Goal: Transaction & Acquisition: Subscribe to service/newsletter

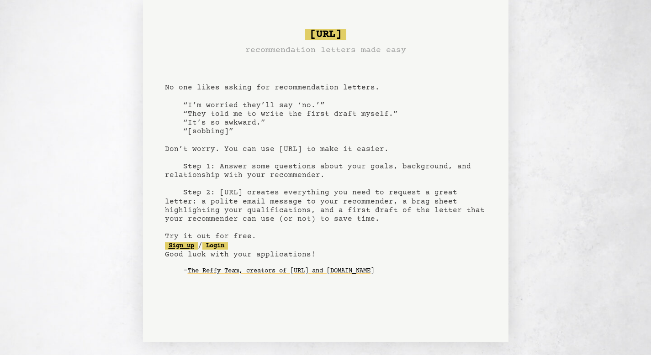
click at [194, 248] on link "Sign up" at bounding box center [181, 246] width 33 height 7
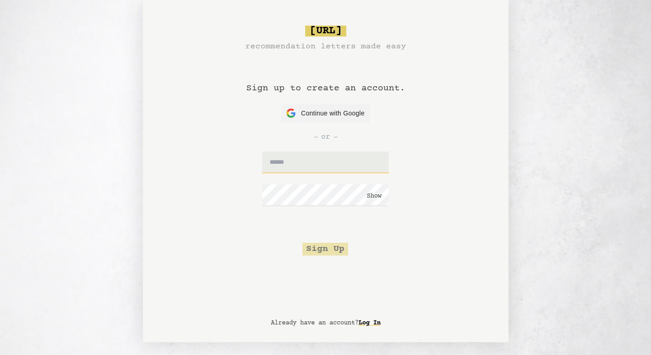
click at [296, 162] on input "text" at bounding box center [325, 163] width 127 height 22
type input "**********"
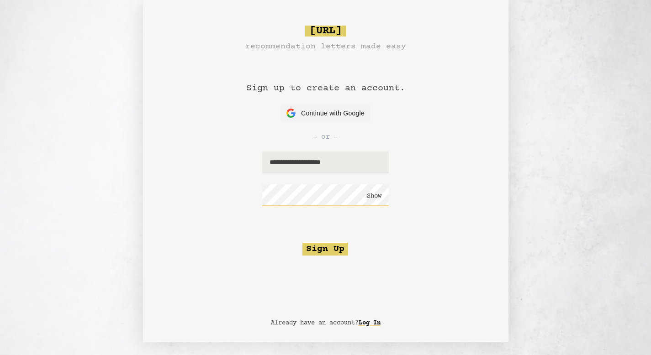
click button "Show" at bounding box center [374, 196] width 15 height 9
click at [323, 245] on button "Sign Up" at bounding box center [325, 249] width 46 height 13
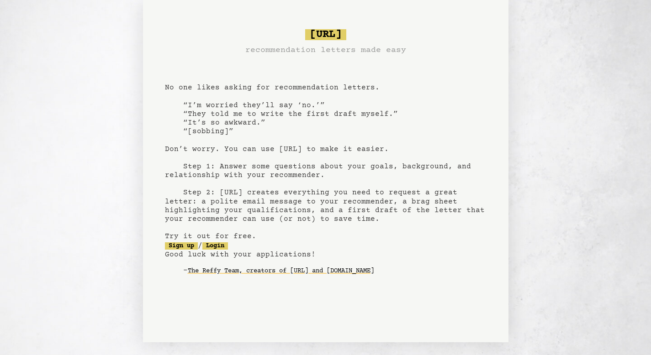
click at [185, 250] on pre "bragsheet.ai recommendation letters made easy No one likes asking for recommend…" at bounding box center [326, 160] width 322 height 268
click at [186, 244] on link "Sign up" at bounding box center [181, 246] width 33 height 7
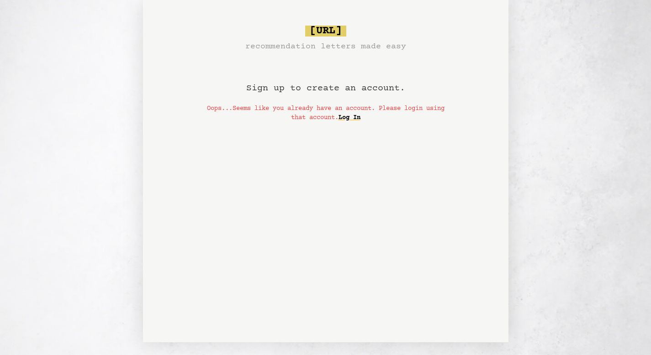
click at [321, 32] on span "bragsheet.ai" at bounding box center [325, 31] width 41 height 11
click at [359, 117] on link "Log In" at bounding box center [349, 118] width 22 height 15
click at [315, 88] on h1 "Sign up to create an account." at bounding box center [325, 78] width 159 height 51
click at [370, 192] on div "bragsheet.ai recommendation letters made easy Sign up to create an account. Oop…" at bounding box center [325, 171] width 365 height 343
click at [314, 27] on span "bragsheet.ai" at bounding box center [325, 31] width 41 height 11
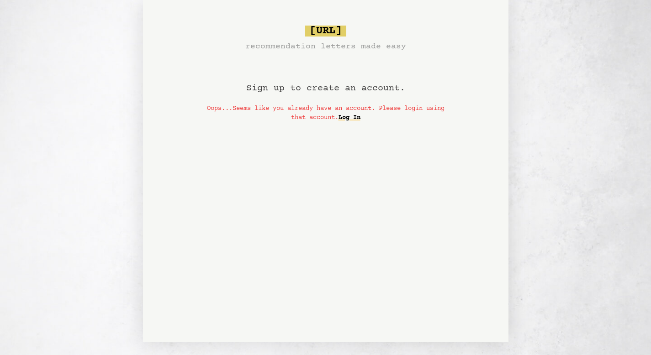
click at [285, 104] on p "Oops...Seems like you already have an account. Please login using that account.…" at bounding box center [325, 113] width 241 height 18
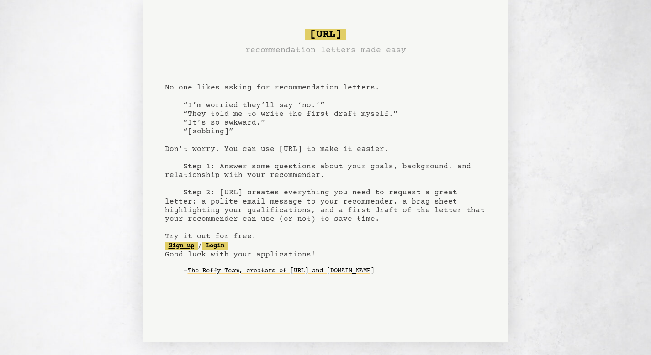
click at [184, 248] on link "Sign up" at bounding box center [181, 246] width 33 height 7
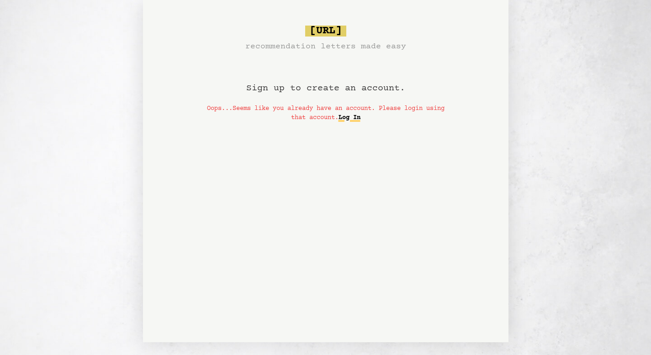
click at [360, 122] on link "Log In" at bounding box center [349, 118] width 22 height 15
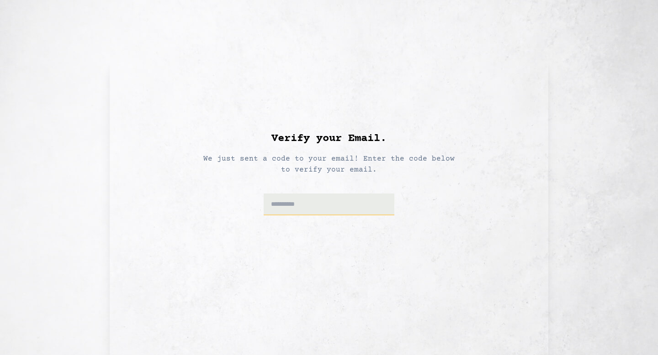
click at [323, 200] on input at bounding box center [329, 205] width 131 height 22
click at [289, 201] on input at bounding box center [329, 205] width 131 height 22
click at [318, 210] on input at bounding box center [329, 205] width 131 height 22
click at [281, 141] on h1 "Verify your Email." at bounding box center [328, 139] width 115 height 15
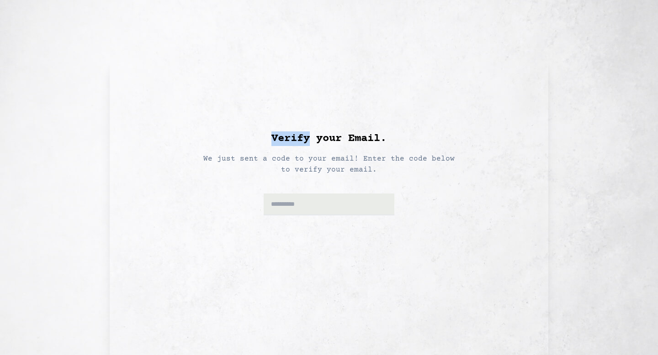
click at [281, 141] on h1 "Verify your Email." at bounding box center [328, 139] width 115 height 15
click at [323, 114] on div "Verify your Email. We just sent a code to your email! Enter the code below to v…" at bounding box center [329, 207] width 328 height 268
click at [289, 203] on input at bounding box center [329, 205] width 131 height 22
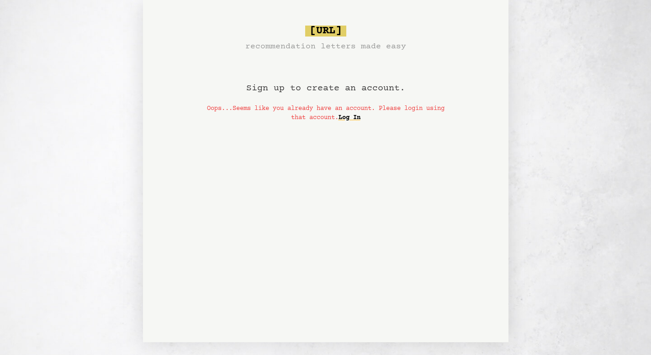
click at [306, 117] on p "Oops...Seems like you already have an account. Please login using that account.…" at bounding box center [325, 113] width 241 height 18
click at [306, 114] on p "Oops...Seems like you already have an account. Please login using that account.…" at bounding box center [325, 113] width 241 height 18
click at [322, 108] on p "Oops...Seems like you already have an account. Please login using that account.…" at bounding box center [325, 113] width 241 height 18
click at [358, 111] on link "Log In" at bounding box center [349, 118] width 22 height 15
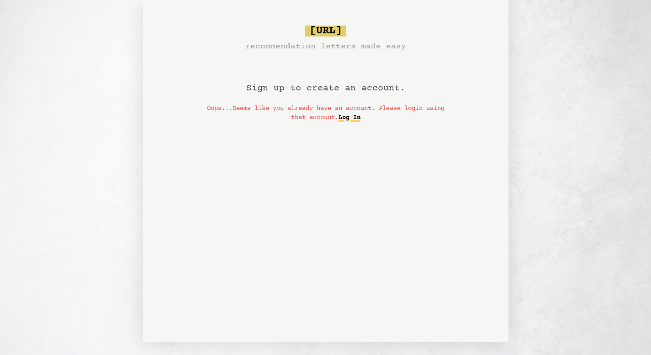
click at [360, 117] on link "Log In" at bounding box center [349, 118] width 22 height 15
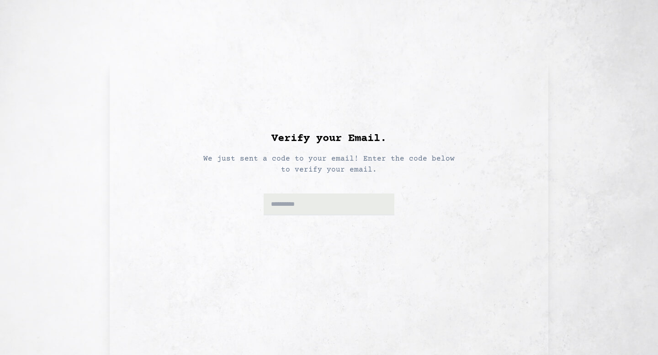
click at [347, 123] on div "Verify your Email. We just sent a code to your email! Enter the code below to v…" at bounding box center [329, 207] width 328 height 268
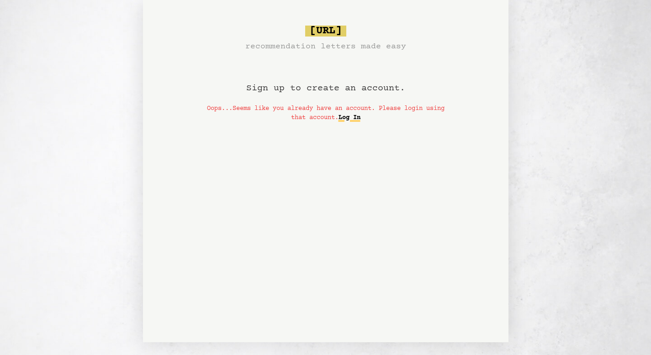
click at [360, 118] on link "Log In" at bounding box center [349, 118] width 22 height 15
click at [357, 118] on link "Log In" at bounding box center [349, 118] width 22 height 15
click at [360, 115] on link "Log In" at bounding box center [349, 118] width 22 height 15
click at [360, 117] on link "Log In" at bounding box center [349, 118] width 22 height 15
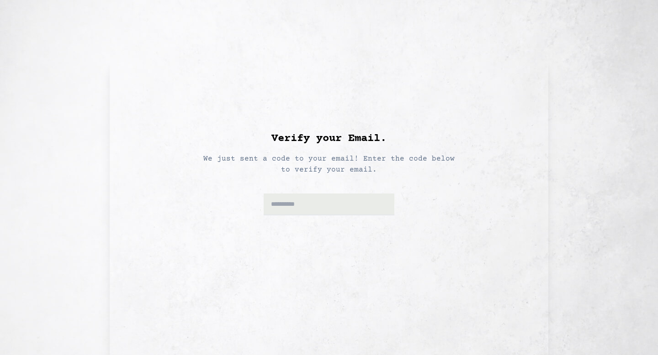
click at [329, 117] on div "Verify your Email. We just sent a code to your email! Enter the code below to v…" at bounding box center [329, 207] width 328 height 268
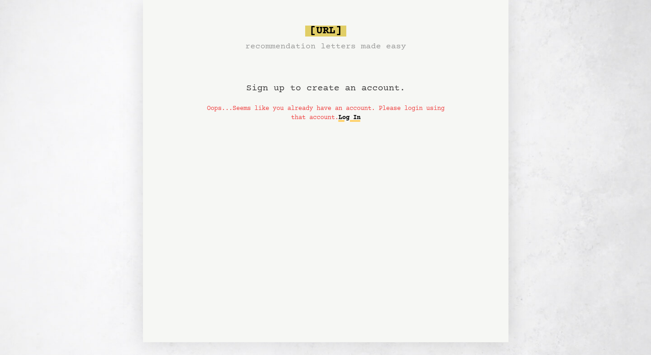
click at [359, 117] on link "Log In" at bounding box center [349, 118] width 22 height 15
click at [360, 120] on link "Log In" at bounding box center [349, 118] width 22 height 15
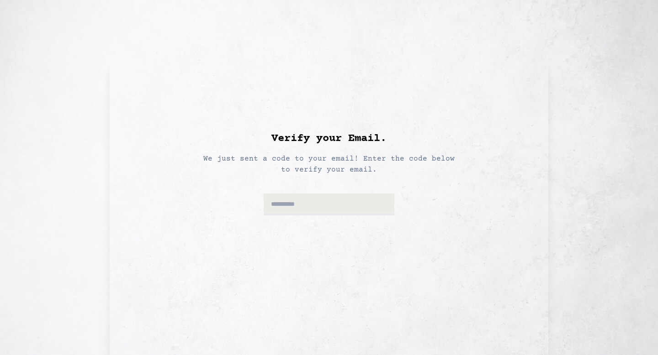
click at [349, 120] on div "Verify your Email. We just sent a code to your email! Enter the code below to v…" at bounding box center [329, 207] width 328 height 268
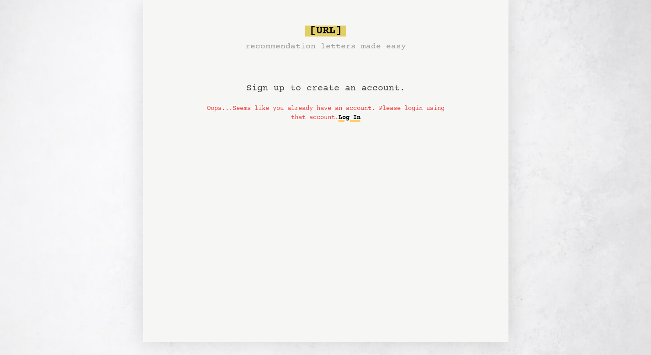
click at [353, 121] on link "Log In" at bounding box center [349, 118] width 22 height 15
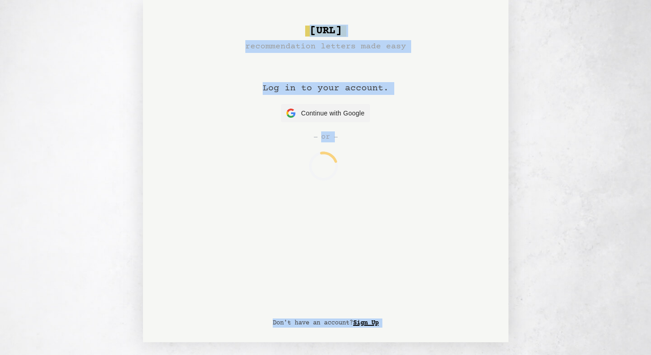
click at [353, 121] on div "[URL] recommendation letters made easy Log in to your account. Continue with Go…" at bounding box center [325, 171] width 651 height 343
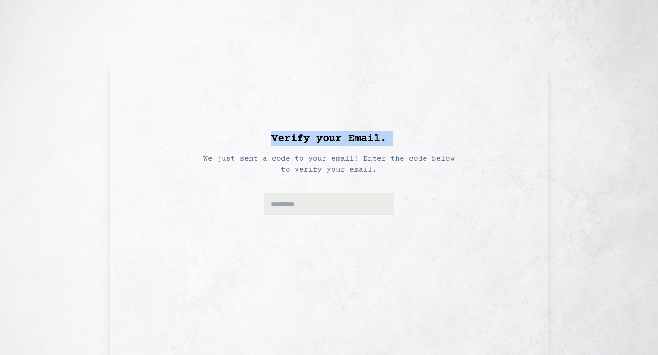
click at [353, 121] on div "Verify your Email. We just sent a code to your email! Enter the code below to v…" at bounding box center [329, 207] width 328 height 268
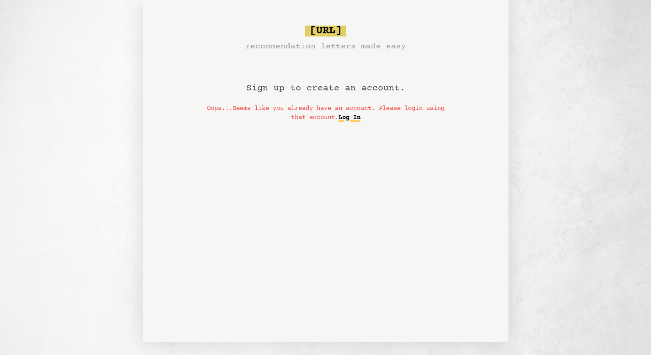
click at [357, 124] on link "Log In" at bounding box center [349, 118] width 22 height 15
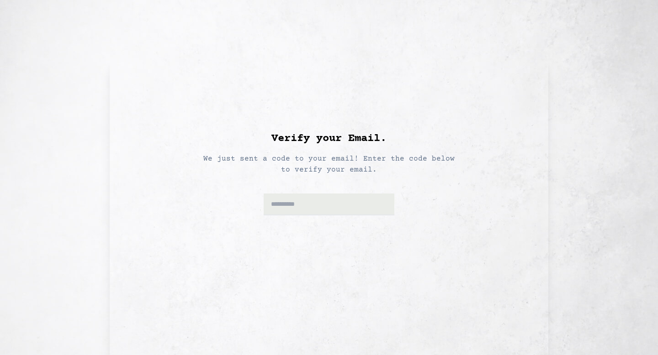
click at [289, 149] on p "We just sent a code to your email! Enter the code below to verify your email." at bounding box center [329, 160] width 262 height 29
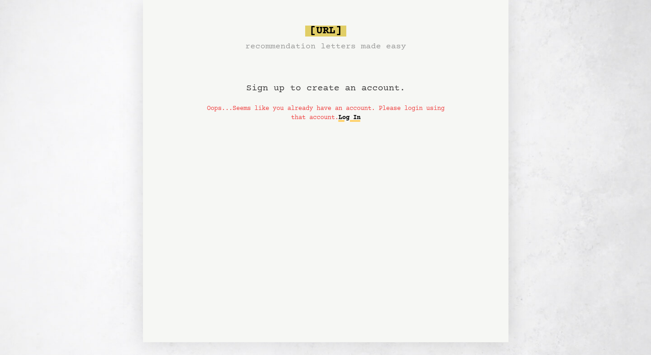
click at [360, 123] on link "Log In" at bounding box center [349, 118] width 22 height 15
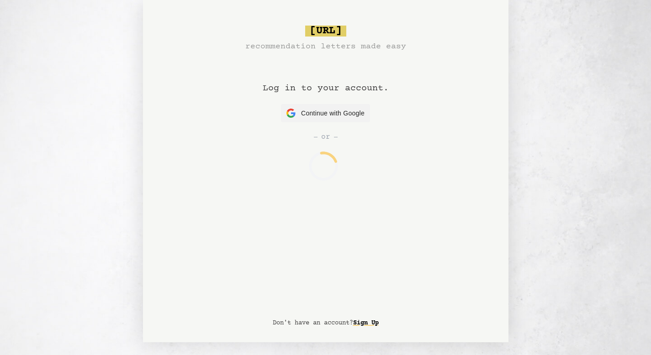
click at [333, 166] on div "bragsheet.ai recommendation letters made easy Log in to your account. Continue …" at bounding box center [325, 171] width 365 height 343
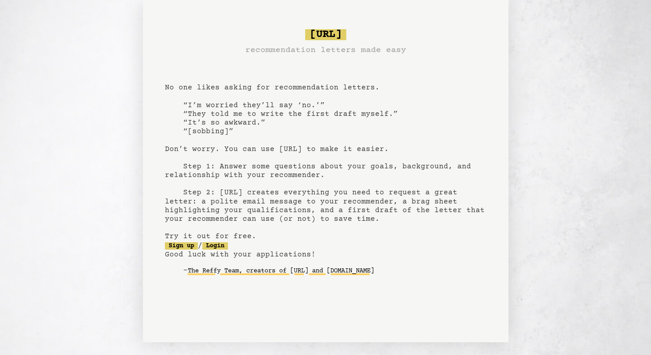
click at [264, 279] on link "The Reffy Team, creators of [URL] and [DOMAIN_NAME]" at bounding box center [281, 271] width 186 height 15
